Goal: Navigation & Orientation: Find specific page/section

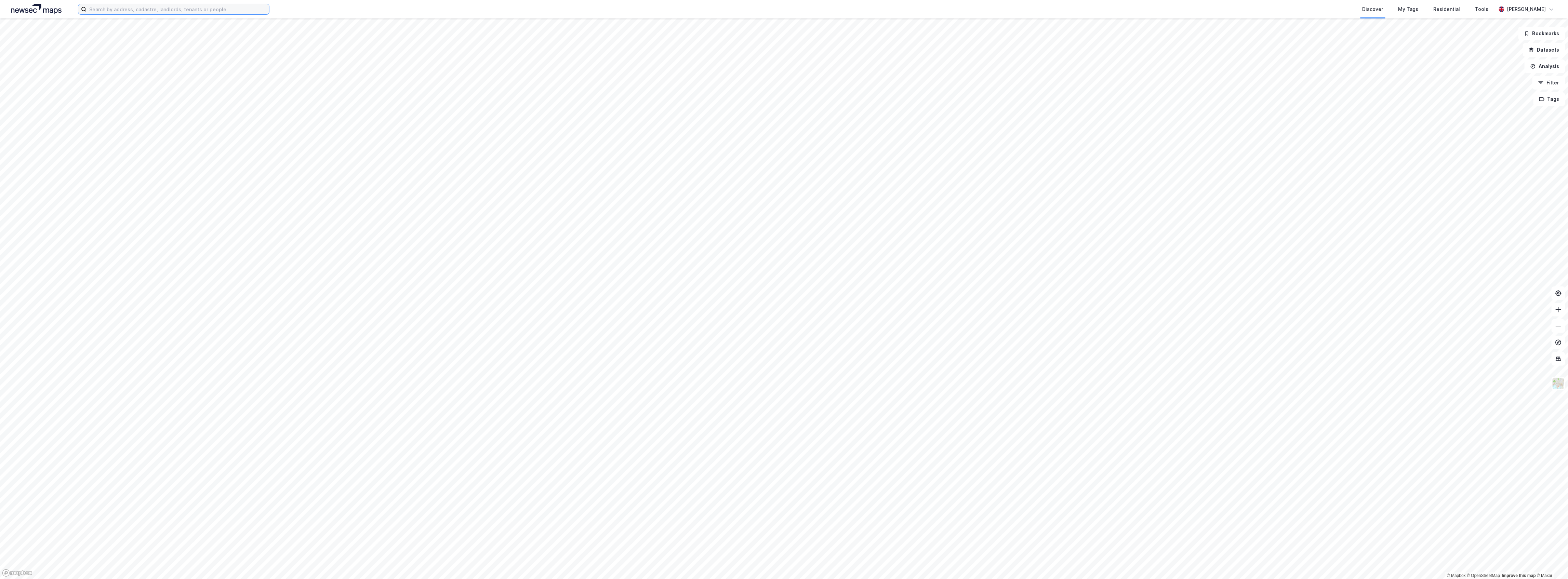
click at [119, 12] on input at bounding box center [178, 9] width 183 height 10
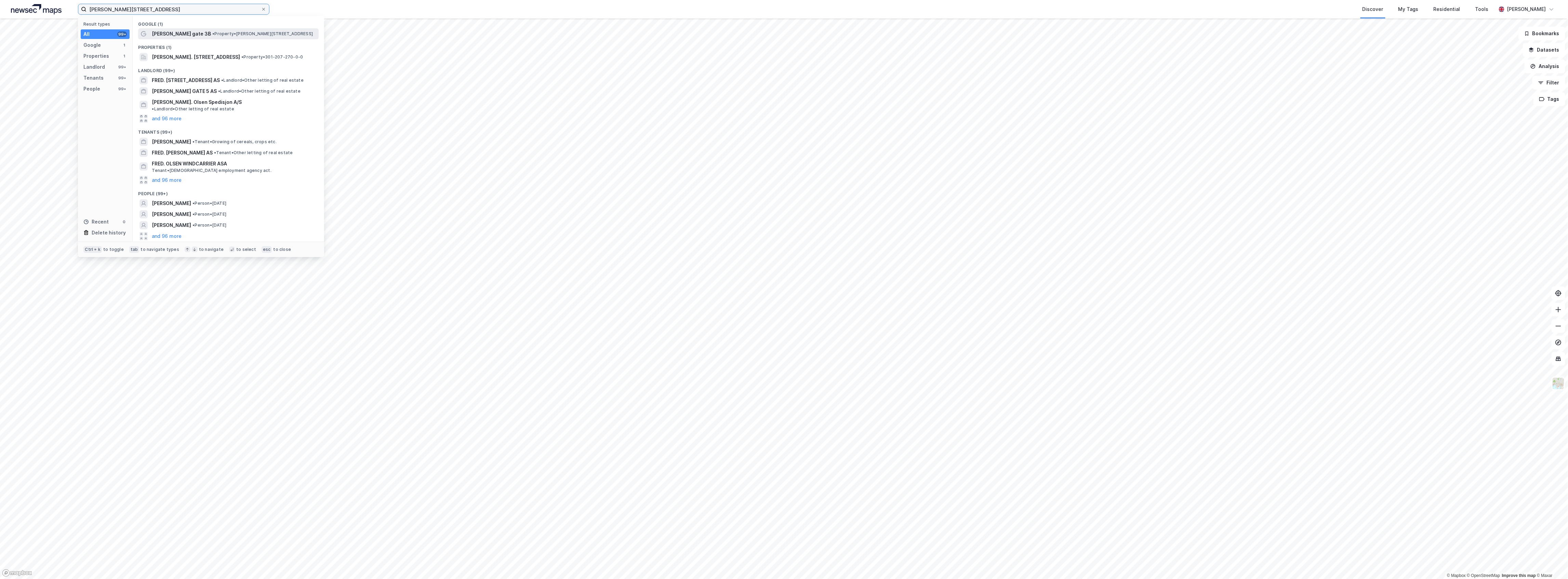
type input "[PERSON_NAME][STREET_ADDRESS]"
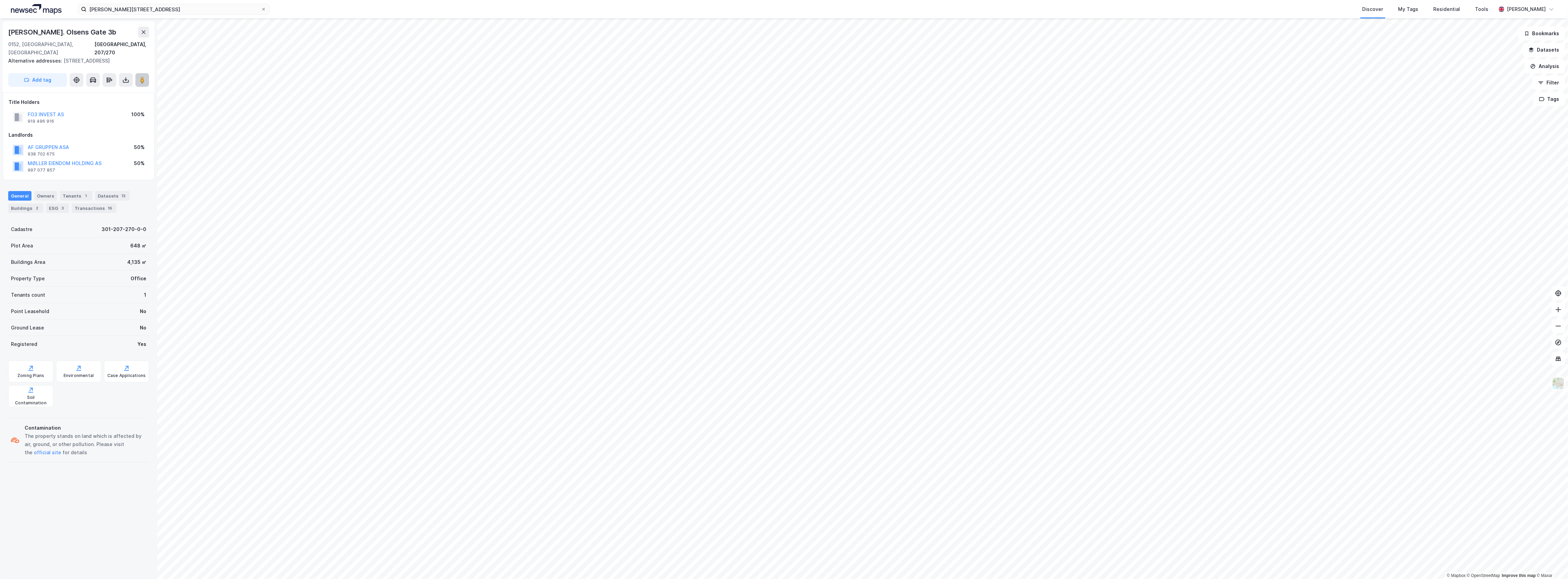
click at [144, 77] on image at bounding box center [142, 80] width 4 height 7
